Goal: Navigation & Orientation: Find specific page/section

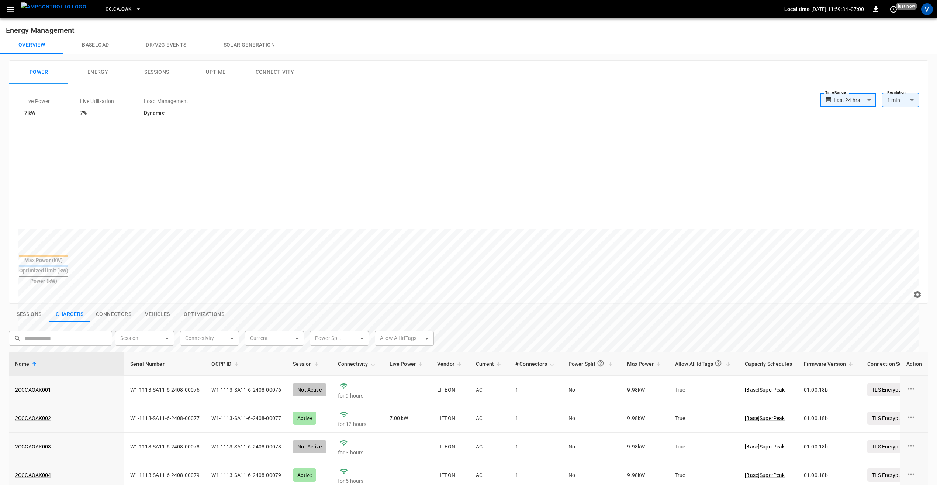
click at [135, 7] on icon "button" at bounding box center [138, 9] width 7 height 7
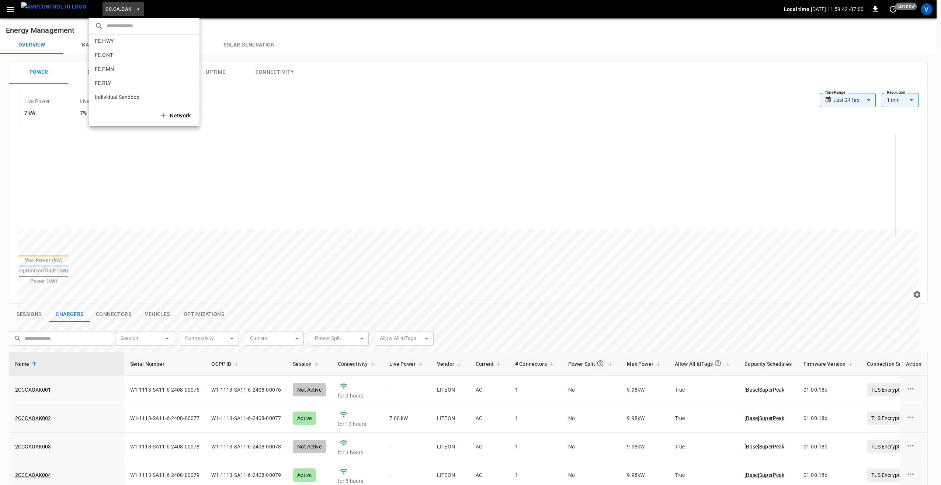
scroll to position [332, 0]
click at [17, 11] on div at bounding box center [470, 242] width 941 height 485
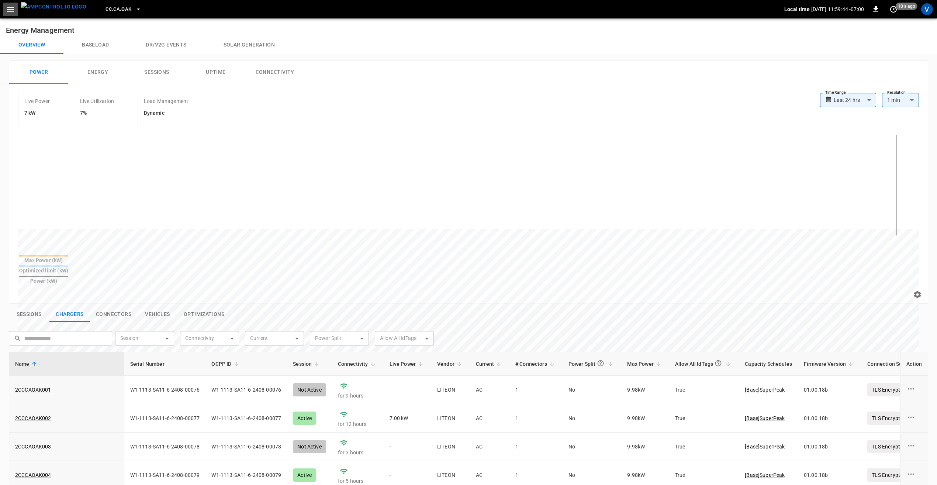
click at [13, 11] on icon "button" at bounding box center [10, 9] width 7 height 5
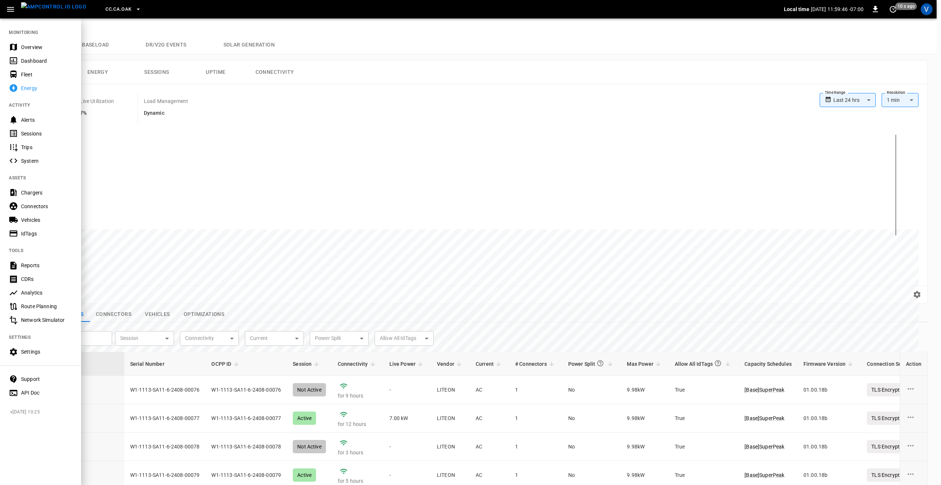
drag, startPoint x: 41, startPoint y: 50, endPoint x: 59, endPoint y: 74, distance: 29.3
click at [41, 50] on div "Overview" at bounding box center [46, 47] width 51 height 7
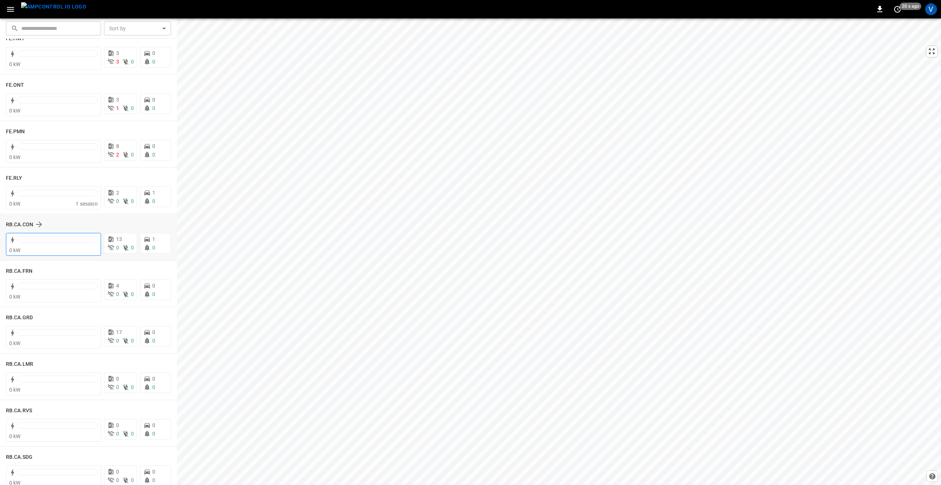
scroll to position [848, 0]
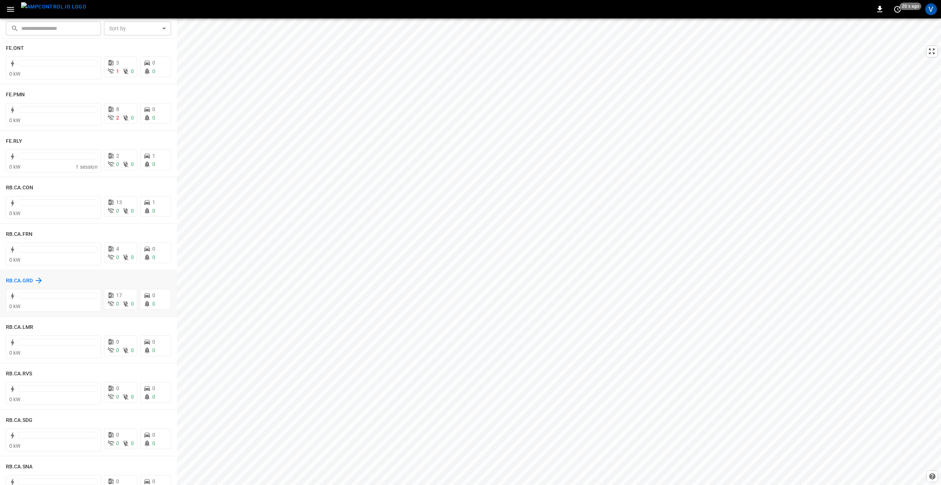
click at [21, 283] on h6 "RB.CA.GRD" at bounding box center [19, 281] width 27 height 8
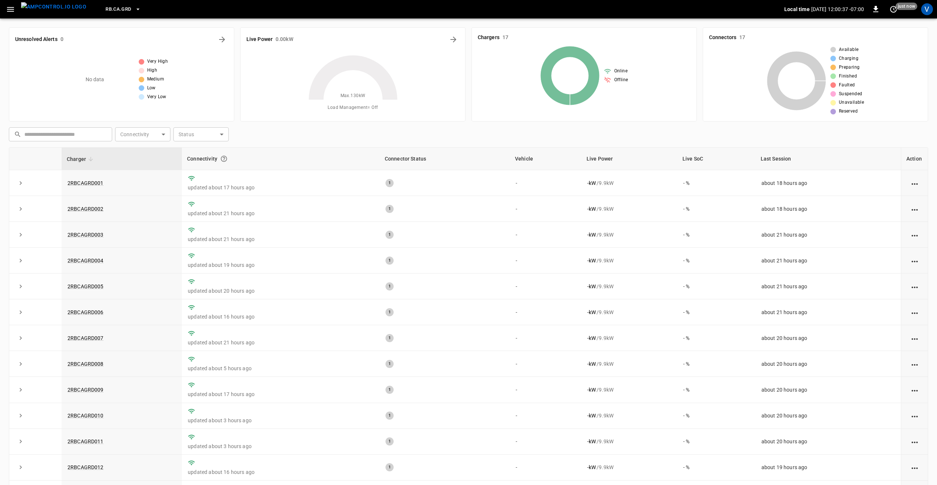
click at [10, 5] on icon "button" at bounding box center [10, 9] width 9 height 9
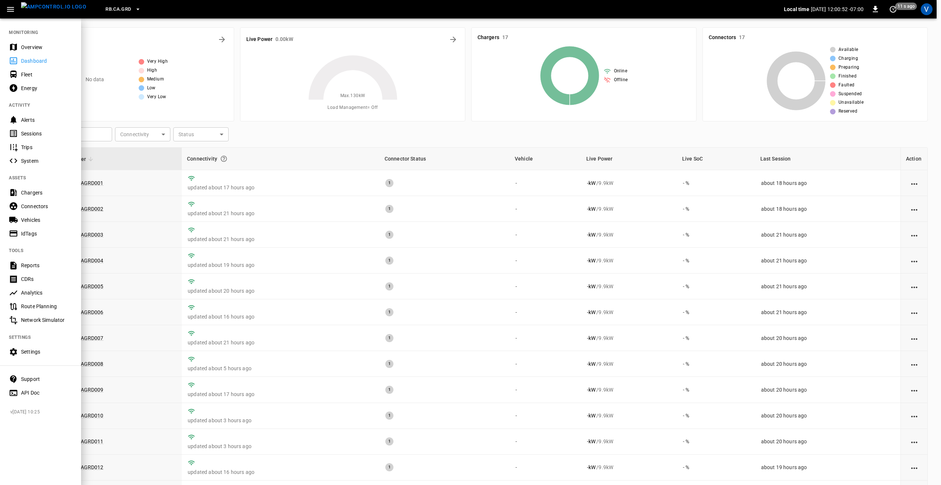
click at [31, 195] on div "Chargers" at bounding box center [46, 192] width 51 height 7
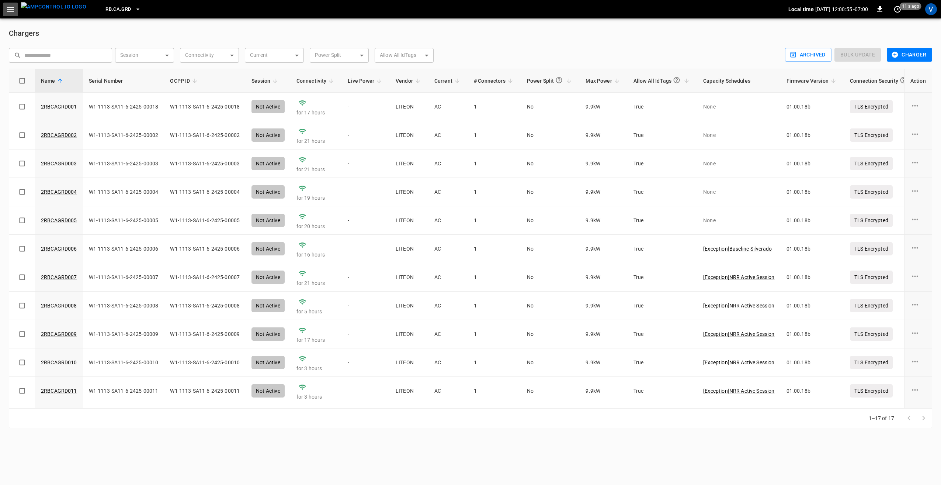
click at [9, 10] on icon "button" at bounding box center [10, 9] width 9 height 9
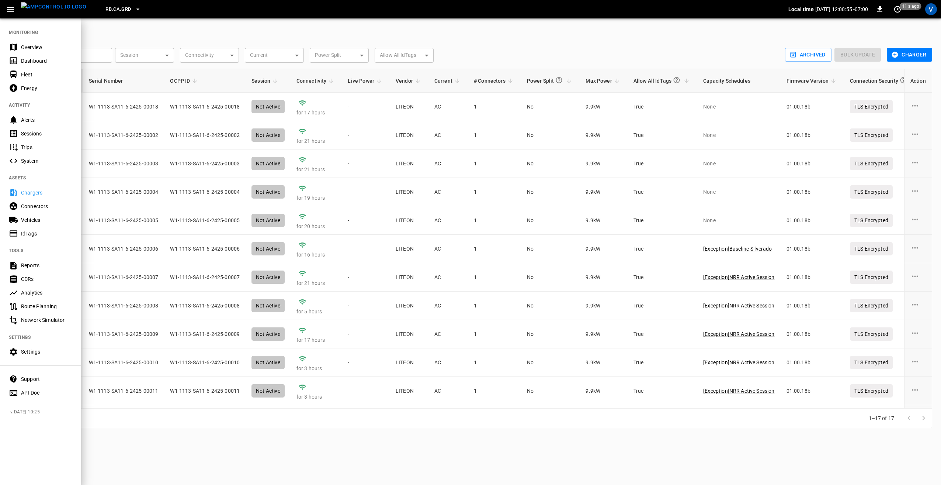
click at [25, 44] on div "Overview" at bounding box center [46, 47] width 51 height 7
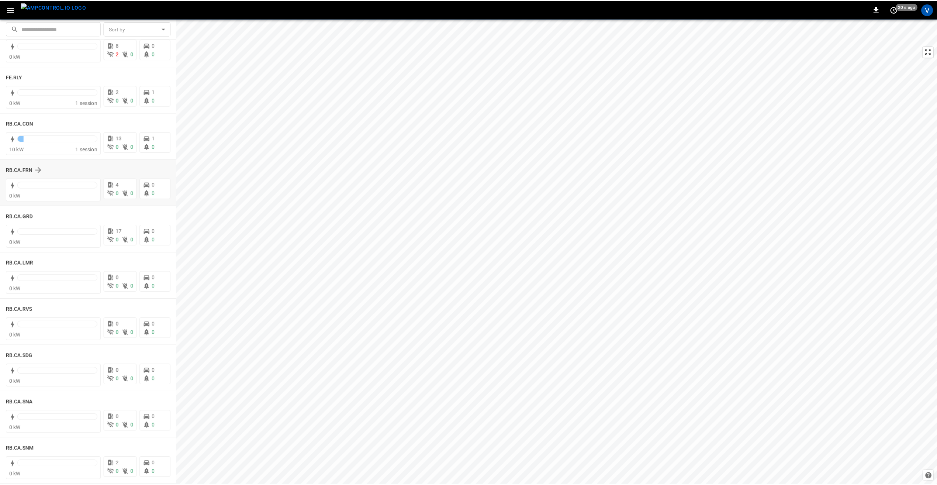
scroll to position [899, 0]
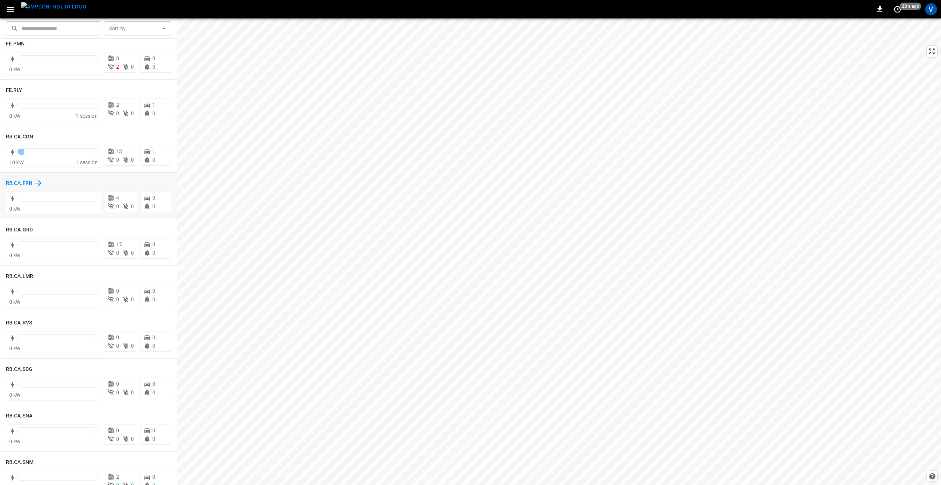
click at [23, 181] on h6 "RB.CA.FRN" at bounding box center [19, 183] width 27 height 8
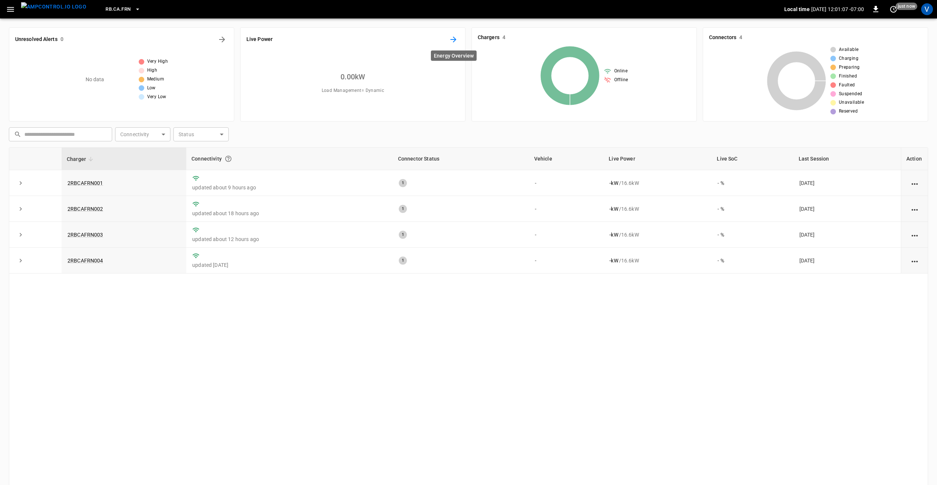
click at [458, 38] on button "Energy Overview" at bounding box center [453, 40] width 12 height 12
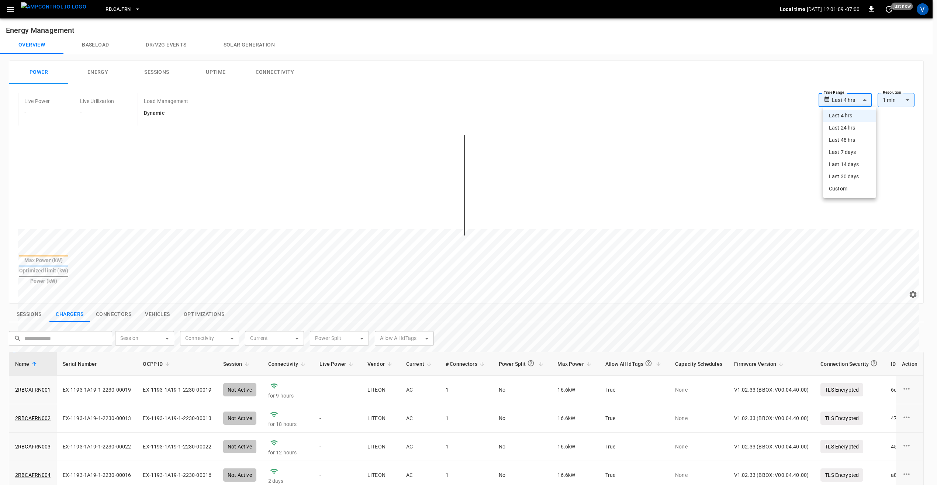
click at [841, 105] on body "**********" at bounding box center [468, 358] width 937 height 717
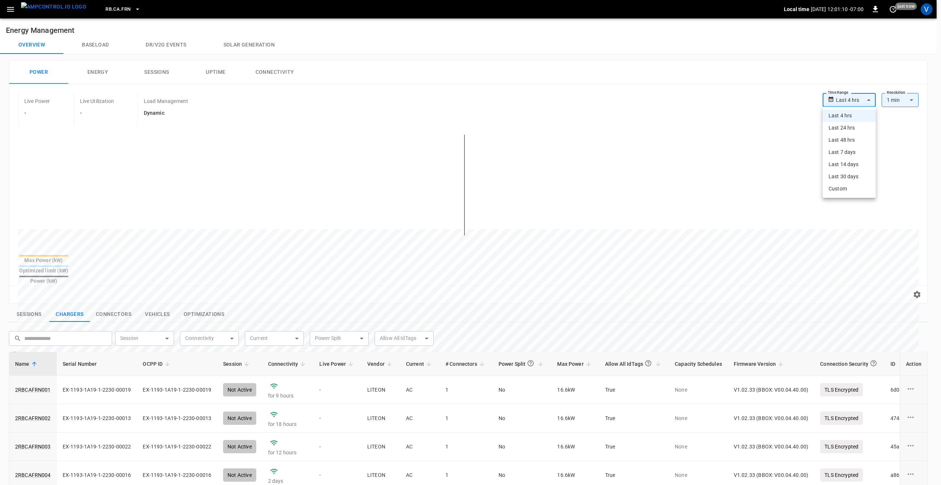
click at [845, 156] on li "Last 7 days" at bounding box center [849, 152] width 53 height 12
type input "**********"
type input "***"
